Goal: Transaction & Acquisition: Purchase product/service

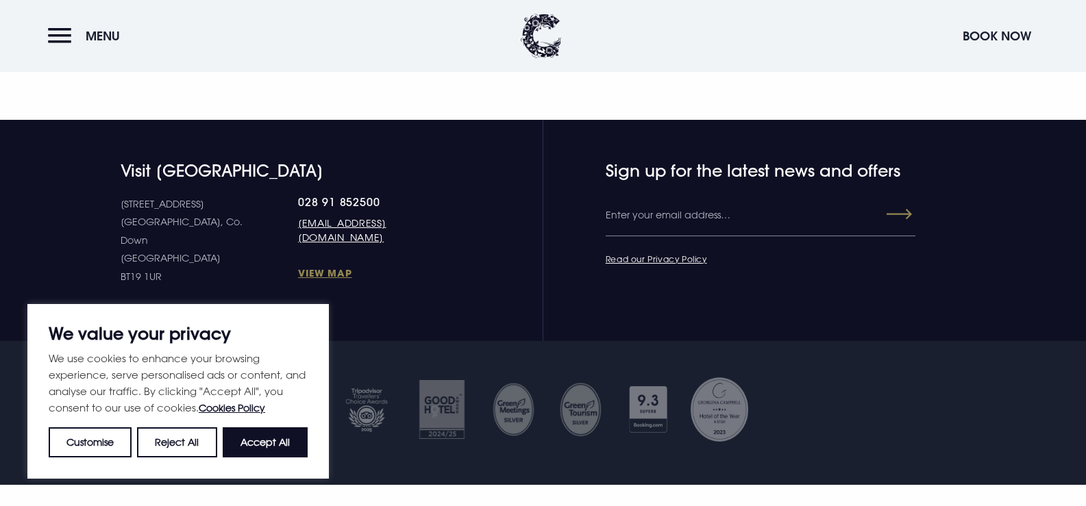
scroll to position [4932, 0]
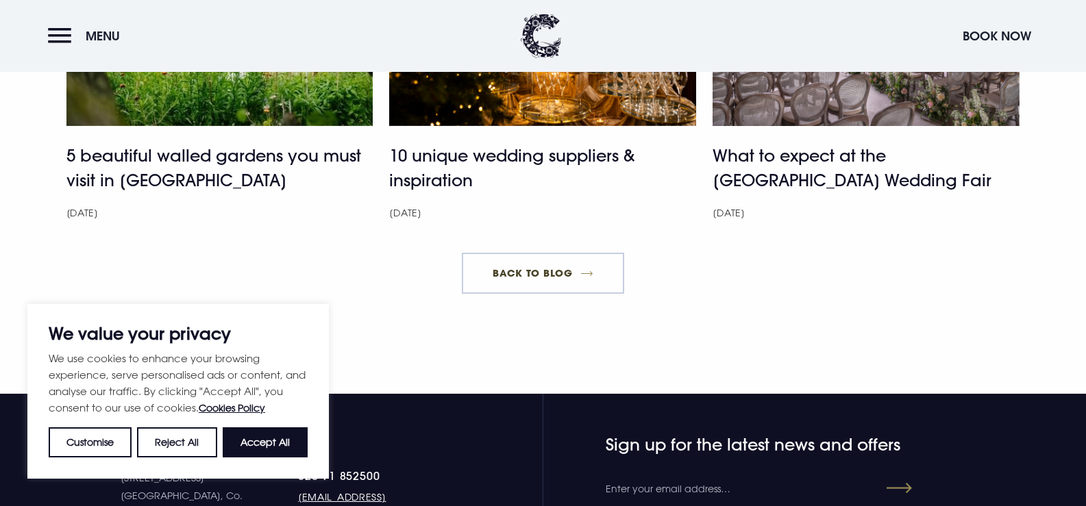
click at [553, 294] on link "Back to blog" at bounding box center [543, 273] width 162 height 41
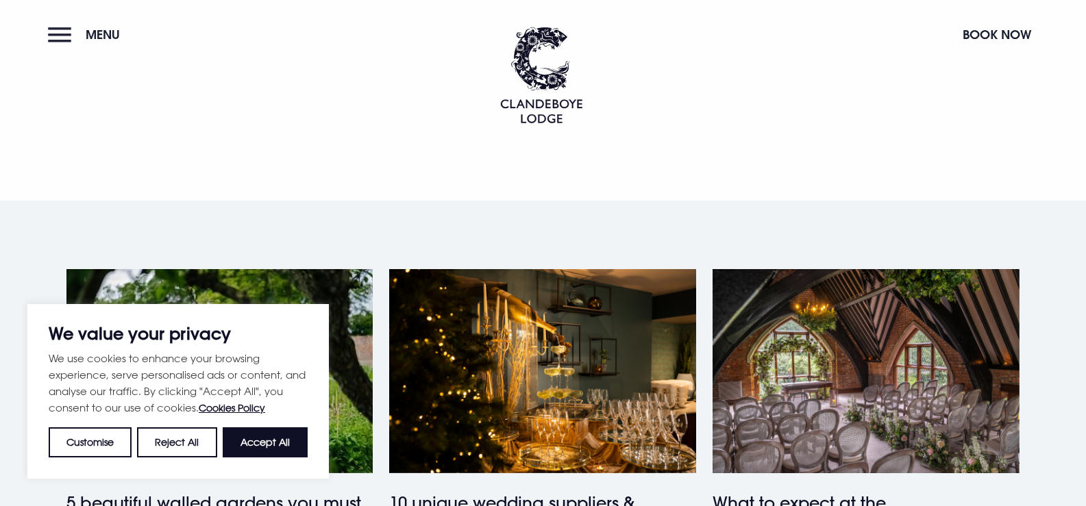
click at [49, 38] on button "Menu" at bounding box center [87, 34] width 79 height 29
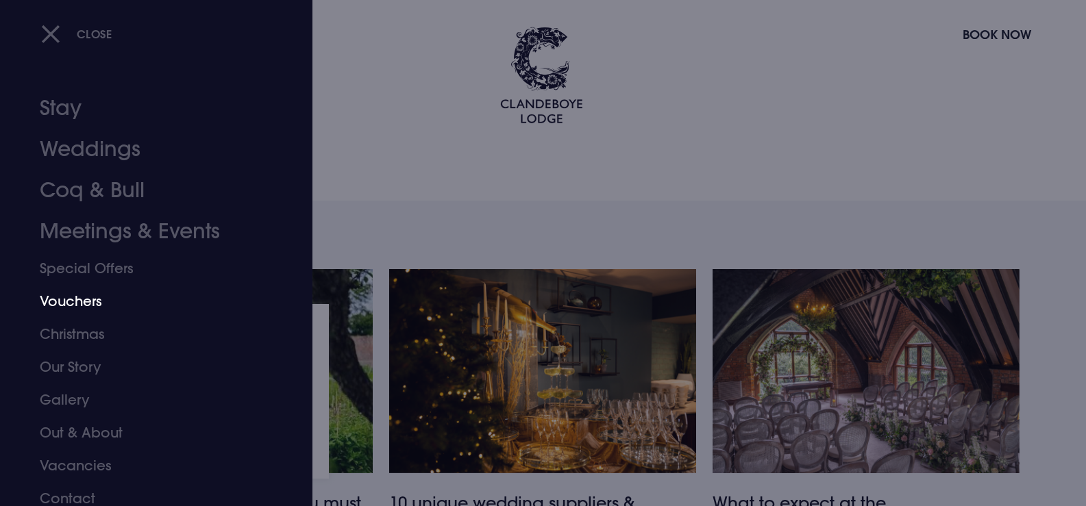
click at [64, 295] on link "Vouchers" at bounding box center [148, 301] width 216 height 33
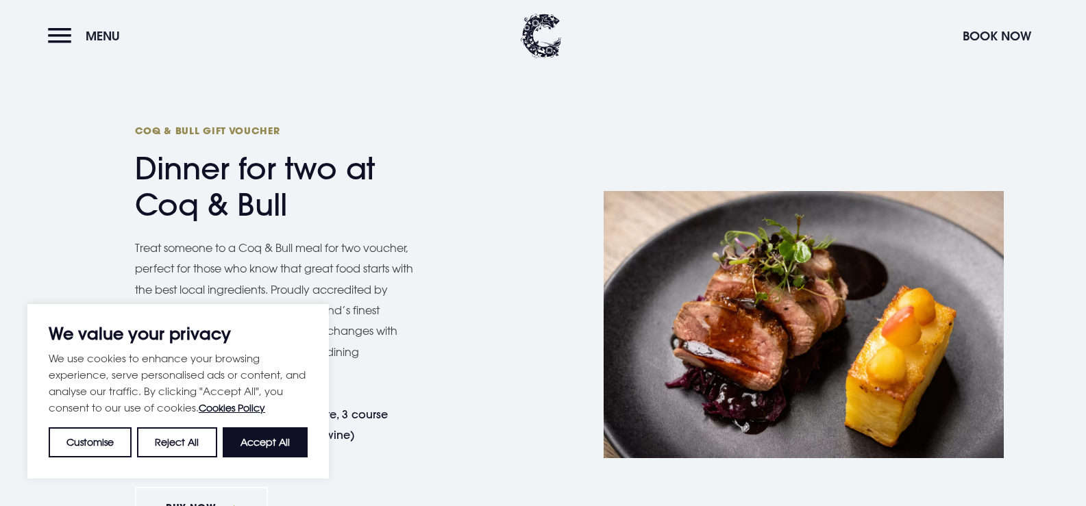
scroll to position [1302, 0]
